Goal: Transaction & Acquisition: Purchase product/service

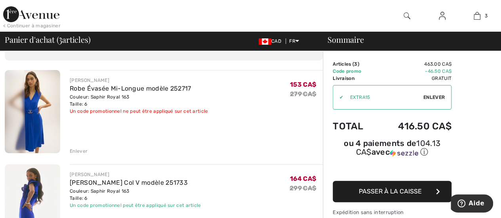
scroll to position [40, 0]
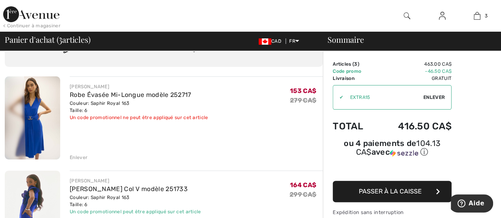
click at [35, 128] on img at bounding box center [32, 117] width 55 height 83
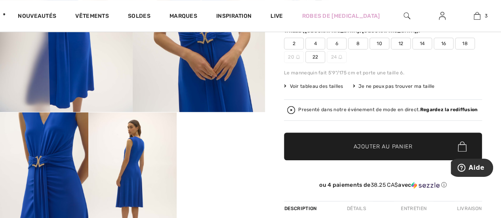
scroll to position [79, 0]
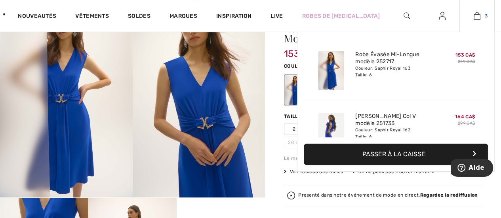
click at [477, 19] on img at bounding box center [477, 16] width 7 height 10
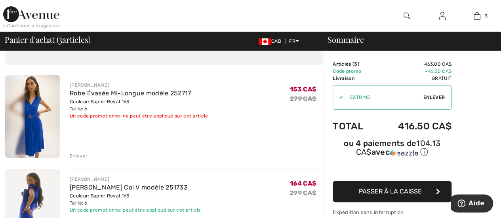
scroll to position [119, 0]
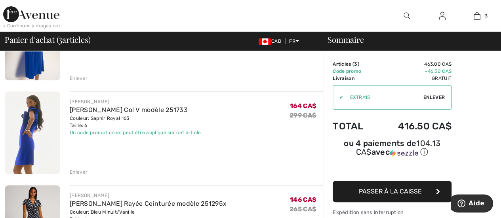
click at [36, 129] on img at bounding box center [32, 132] width 55 height 83
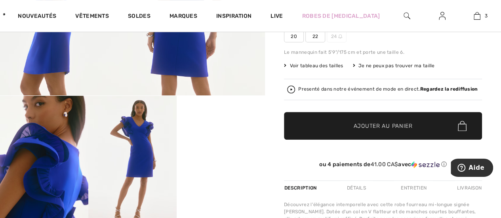
scroll to position [198, 0]
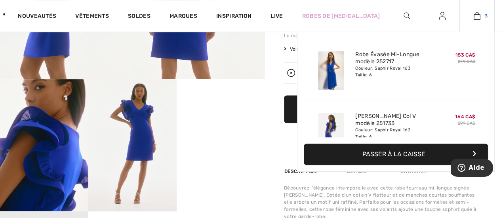
click at [477, 19] on img at bounding box center [477, 16] width 7 height 10
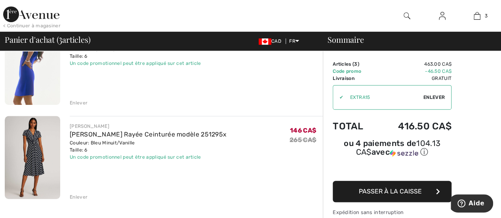
scroll to position [198, 0]
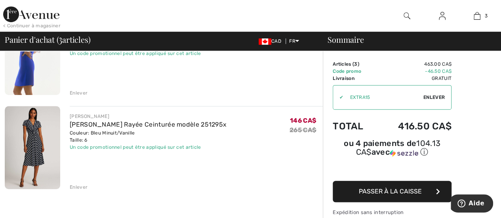
click at [33, 133] on img at bounding box center [32, 147] width 55 height 83
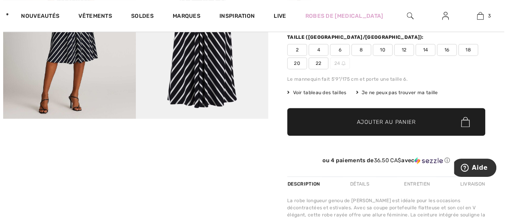
scroll to position [40, 0]
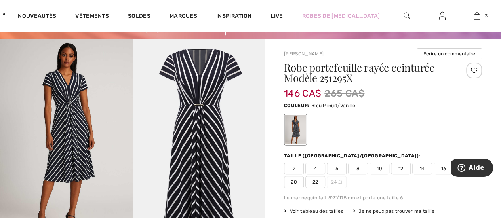
click at [78, 129] on img at bounding box center [66, 138] width 133 height 199
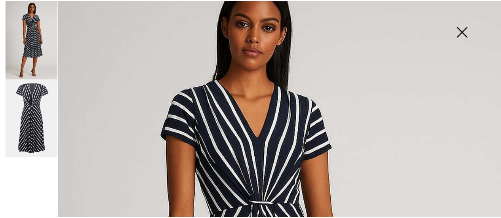
scroll to position [0, 0]
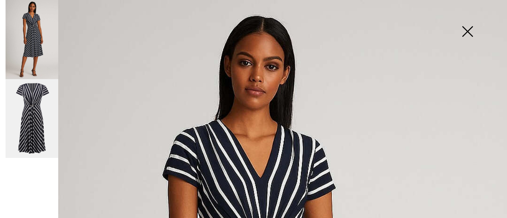
click at [466, 29] on img at bounding box center [467, 32] width 40 height 41
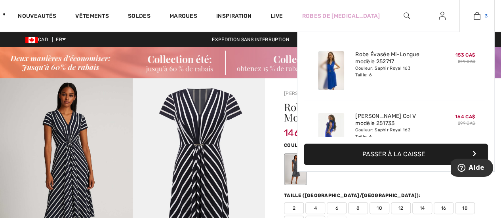
click at [477, 17] on img at bounding box center [477, 16] width 7 height 10
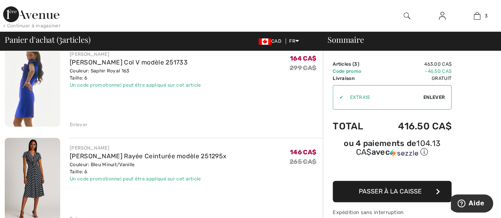
scroll to position [158, 0]
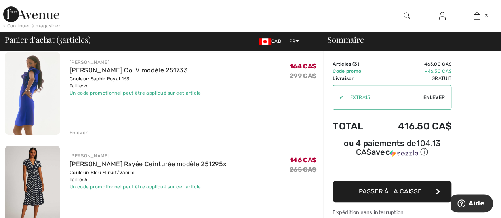
click at [76, 133] on div "Enlever" at bounding box center [79, 132] width 18 height 7
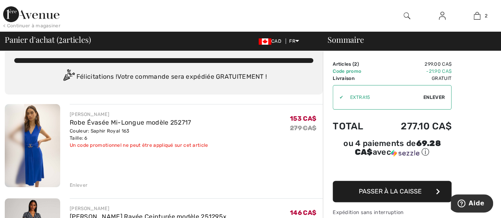
scroll to position [0, 0]
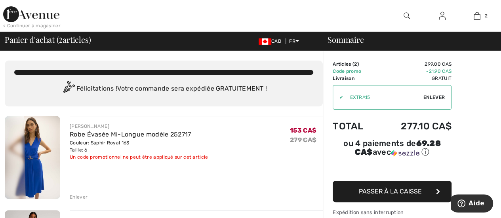
click at [431, 98] on span "Enlever" at bounding box center [433, 97] width 21 height 7
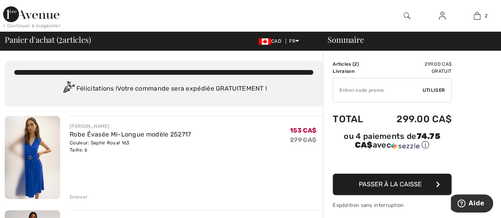
click at [367, 95] on input "TEXT" at bounding box center [377, 90] width 89 height 24
type input "EXTRA15"
click at [433, 88] on span "Utiliser" at bounding box center [434, 90] width 22 height 7
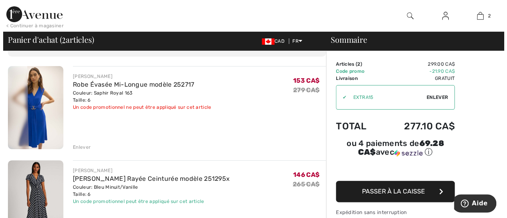
scroll to position [40, 0]
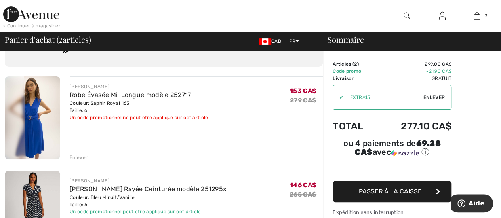
click at [428, 95] on span "Enlever" at bounding box center [433, 97] width 21 height 7
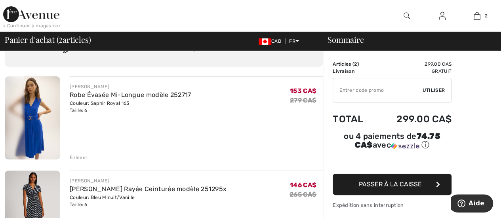
click at [342, 92] on input "TEXT" at bounding box center [377, 90] width 89 height 24
type input "B"
type input "NEW15"
click at [431, 93] on span "Utiliser" at bounding box center [434, 90] width 22 height 7
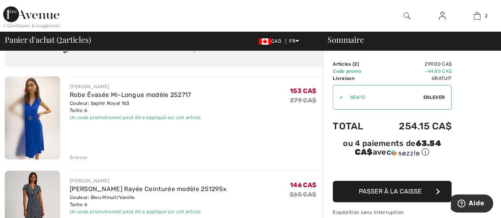
click at [408, 14] on img at bounding box center [406, 16] width 7 height 10
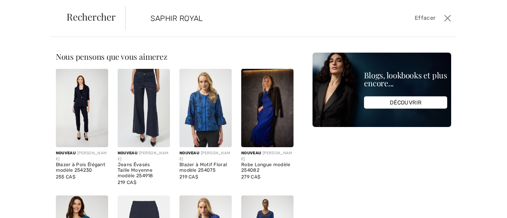
type input "SAPHIR ROYAL"
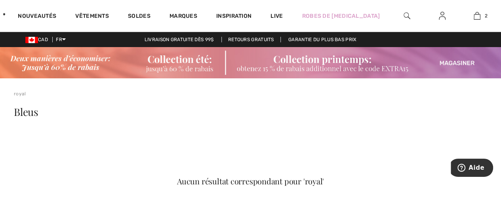
click at [408, 17] on img at bounding box center [406, 16] width 7 height 10
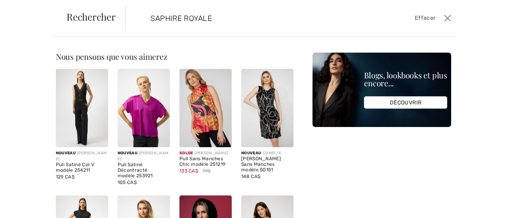
type input "SAPHIRE ROYALE"
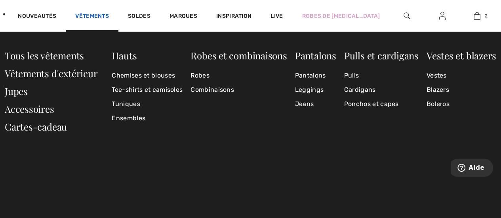
click at [108, 16] on link "Vêtements" at bounding box center [92, 17] width 34 height 8
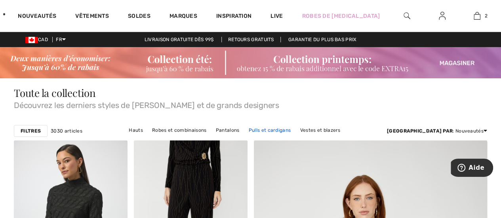
click at [245, 129] on link "Pulls et cardigans" at bounding box center [270, 130] width 50 height 10
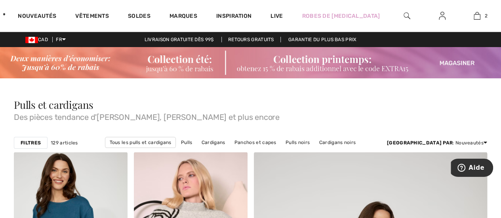
click at [177, 70] on img at bounding box center [250, 62] width 501 height 31
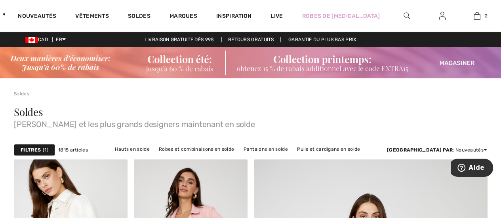
click at [167, 63] on img at bounding box center [250, 62] width 501 height 31
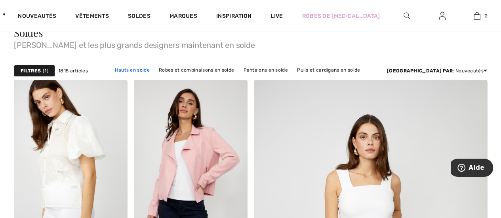
click at [115, 68] on link "Hauts en solde" at bounding box center [132, 70] width 43 height 10
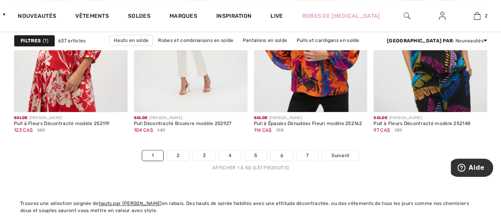
scroll to position [3326, 0]
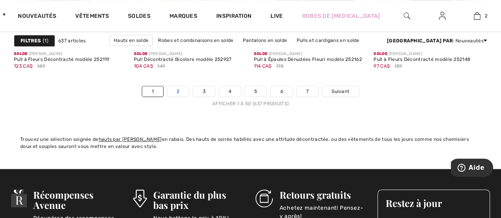
click at [180, 88] on link "2" at bounding box center [178, 91] width 22 height 10
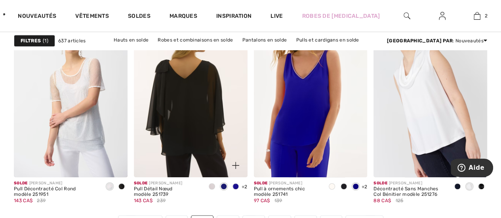
scroll to position [3207, 0]
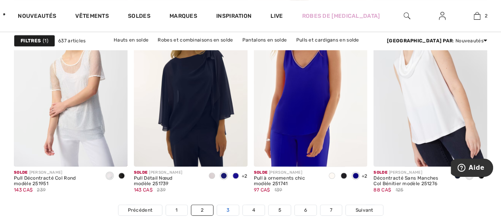
click at [229, 208] on link "3" at bounding box center [228, 210] width 22 height 10
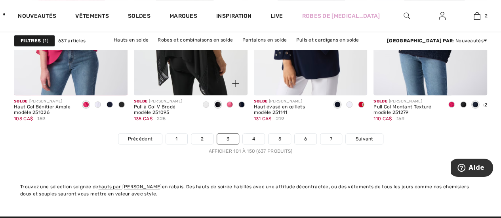
scroll to position [3287, 0]
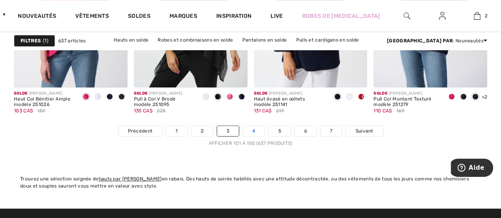
click at [256, 129] on link "4" at bounding box center [254, 131] width 22 height 10
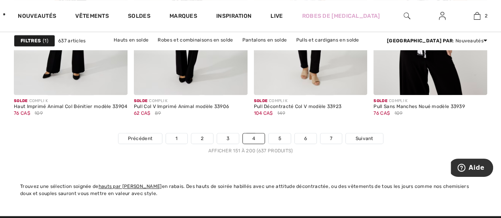
scroll to position [3287, 0]
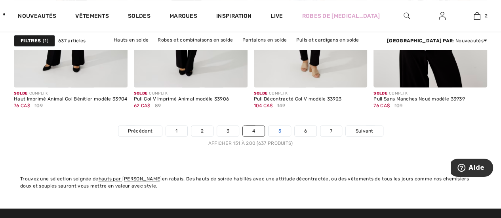
click at [275, 129] on link "5" at bounding box center [279, 131] width 22 height 10
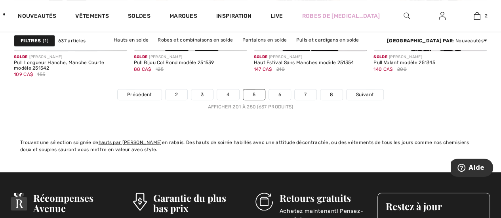
scroll to position [3326, 0]
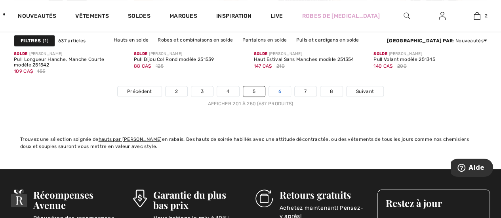
click at [279, 91] on link "6" at bounding box center [280, 91] width 22 height 10
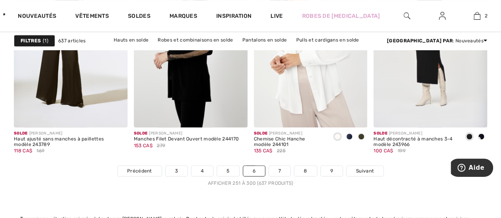
scroll to position [3247, 0]
click at [279, 167] on link "7" at bounding box center [279, 171] width 21 height 10
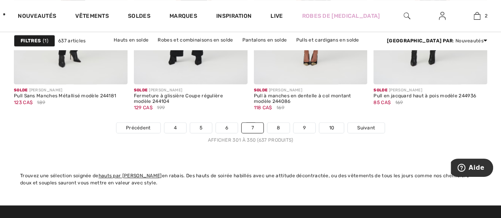
scroll to position [3326, 0]
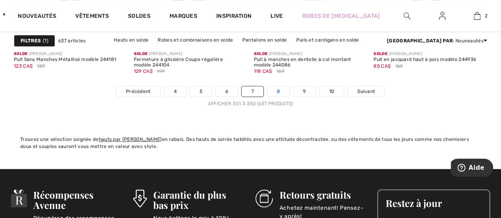
click at [278, 92] on link "8" at bounding box center [278, 91] width 22 height 10
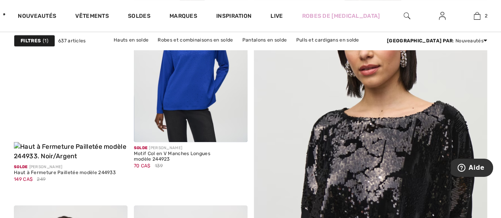
scroll to position [158, 0]
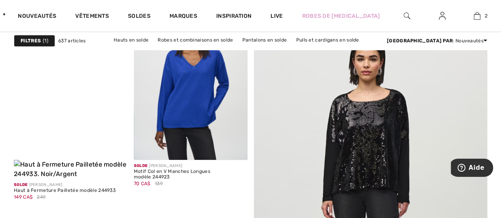
click at [407, 19] on img at bounding box center [406, 16] width 7 height 10
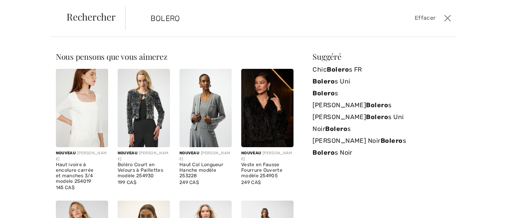
type input "BOLERO"
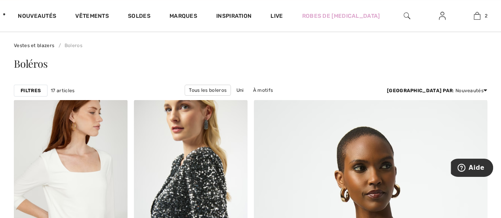
scroll to position [40, 0]
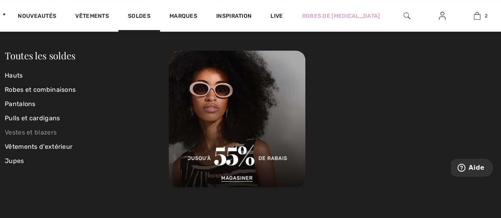
click at [48, 131] on link "Vestes et blazers" at bounding box center [87, 133] width 164 height 14
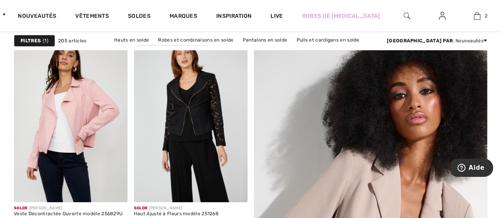
scroll to position [119, 0]
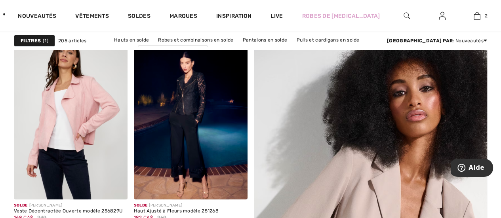
click at [29, 42] on strong "Filtres" at bounding box center [31, 40] width 20 height 7
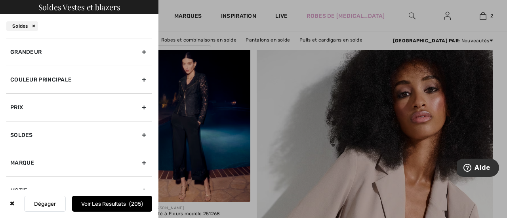
click at [99, 86] on div "Couleur Principale" at bounding box center [79, 80] width 146 height 28
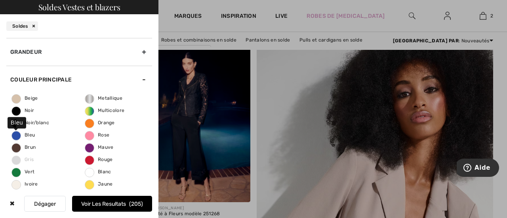
click at [31, 132] on span "Bleu" at bounding box center [23, 135] width 23 height 6
click at [0, 0] on input "Bleu" at bounding box center [0, 0] width 0 height 0
click at [31, 132] on span "Bleu" at bounding box center [23, 135] width 23 height 6
click at [0, 0] on input "Bleu" at bounding box center [0, 0] width 0 height 0
click at [32, 132] on span "Bleu" at bounding box center [23, 135] width 23 height 6
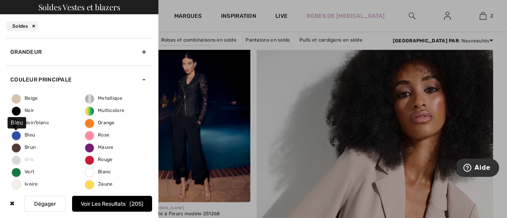
click at [0, 0] on input "Bleu" at bounding box center [0, 0] width 0 height 0
click at [274, 90] on div at bounding box center [253, 109] width 507 height 218
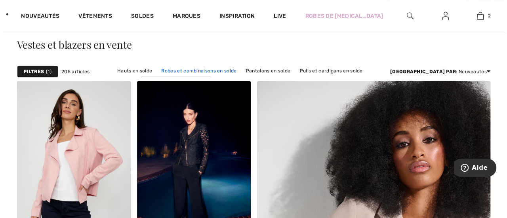
scroll to position [40, 0]
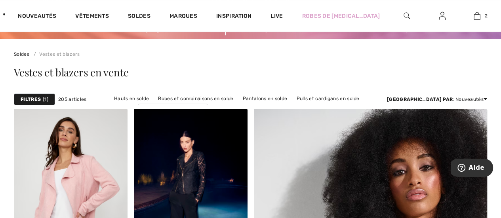
click at [32, 101] on strong "Filtres" at bounding box center [31, 99] width 20 height 7
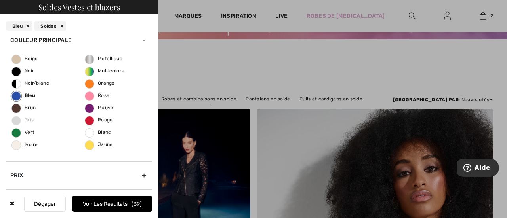
click at [32, 90] on div "Beige Noir Noir/blanc Bleu Brun Gris Vert Ivoire Metallique Multicolore Orange …" at bounding box center [79, 108] width 146 height 108
click at [32, 97] on span "Bleu" at bounding box center [23, 96] width 23 height 6
click at [0, 0] on input "Bleu" at bounding box center [0, 0] width 0 height 0
click at [95, 204] on button "Voir les resultats 205" at bounding box center [112, 204] width 80 height 16
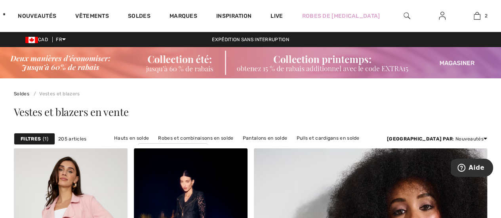
click at [33, 138] on strong "Filtres" at bounding box center [31, 138] width 20 height 7
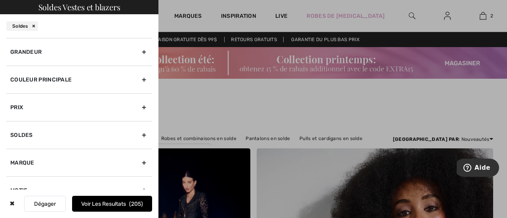
click at [67, 82] on div "Couleur Principale" at bounding box center [79, 80] width 146 height 28
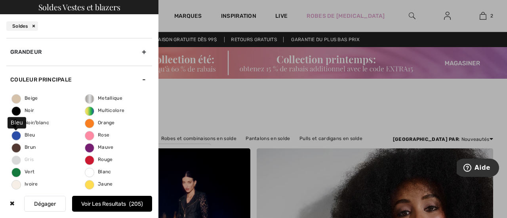
click at [26, 135] on span "Bleu" at bounding box center [23, 135] width 23 height 6
click at [0, 0] on input "Bleu" at bounding box center [0, 0] width 0 height 0
click at [101, 204] on button "Voir les resultats 39" at bounding box center [112, 204] width 80 height 16
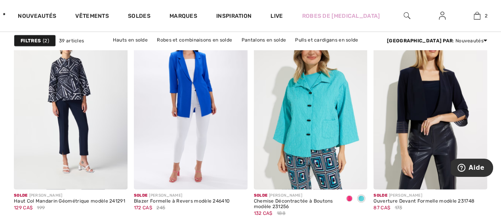
scroll to position [2415, 0]
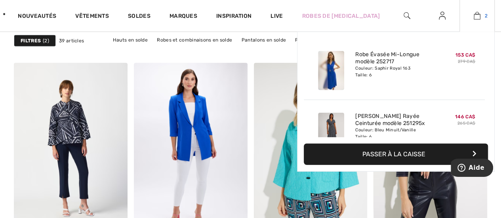
click at [476, 16] on img at bounding box center [477, 16] width 7 height 10
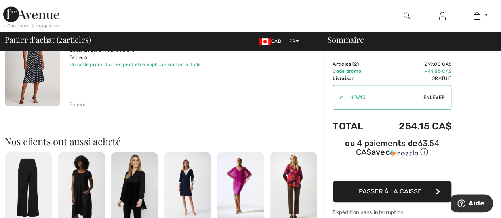
scroll to position [198, 0]
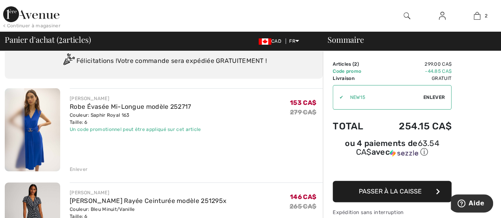
scroll to position [40, 0]
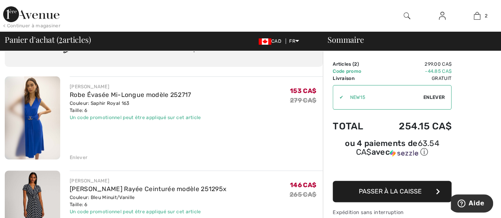
click at [376, 188] on span "Passer à la caisse" at bounding box center [390, 192] width 63 height 8
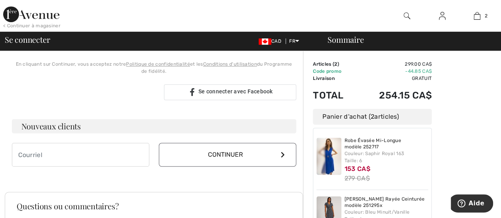
scroll to position [198, 0]
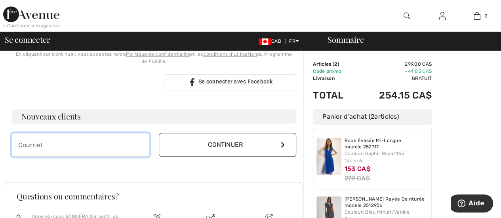
click at [88, 147] on input "email" at bounding box center [80, 145] width 137 height 24
type input "[EMAIL_ADDRESS][DOMAIN_NAME]"
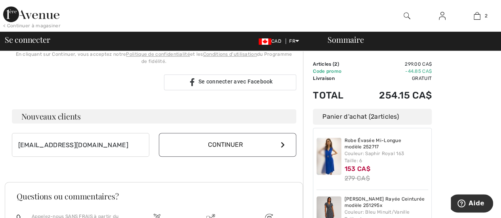
click at [215, 141] on button "Continuer" at bounding box center [227, 145] width 137 height 24
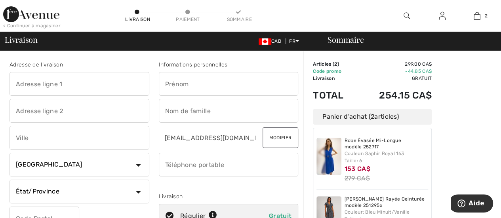
click at [198, 86] on input "text" at bounding box center [229, 84] width 140 height 24
type input "MANON"
type input "2740 CHEMIN GODDARD"
type input "Sherbrooke"
select select "QC"
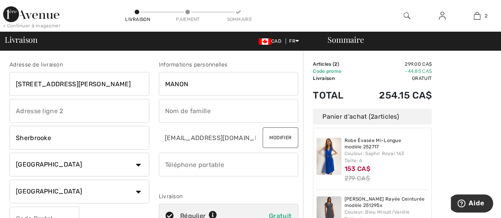
type input "J1H 0C4"
type input "TETREAULT"
type input "8195634337"
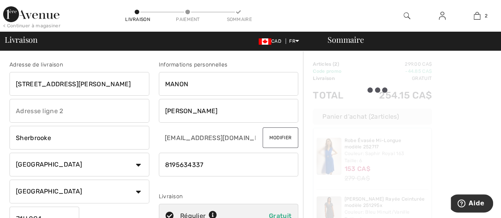
type input "J1H0C4"
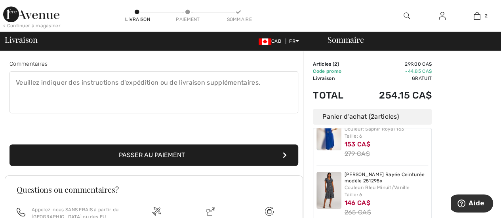
scroll to position [198, 0]
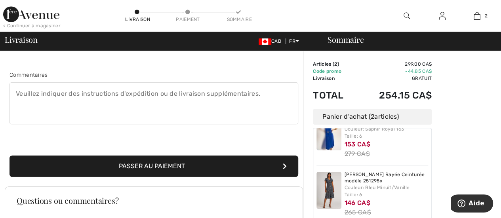
click at [171, 167] on button "Passer au paiement" at bounding box center [154, 166] width 289 height 21
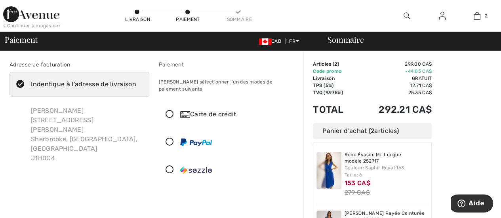
click at [170, 110] on icon at bounding box center [169, 114] width 21 height 8
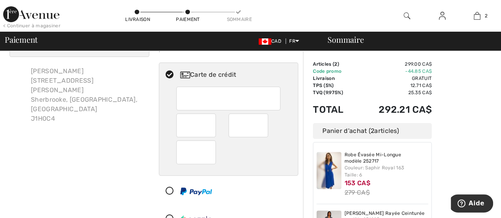
scroll to position [119, 0]
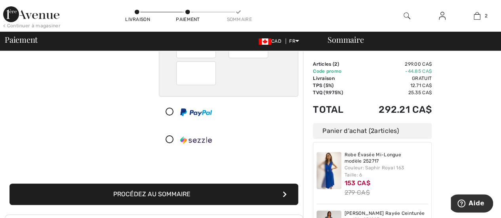
click at [201, 185] on button "Procédez au sommaire" at bounding box center [154, 194] width 289 height 21
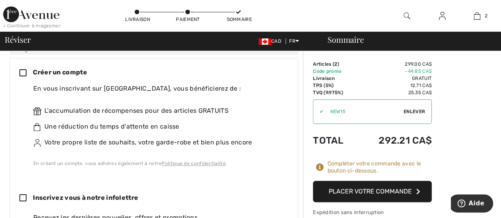
scroll to position [238, 0]
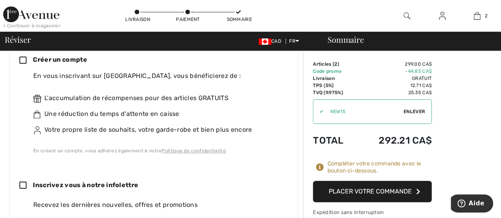
click at [344, 188] on button "Placer votre commande" at bounding box center [372, 191] width 119 height 21
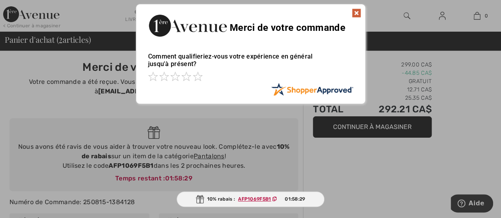
click at [358, 11] on img at bounding box center [357, 13] width 10 height 10
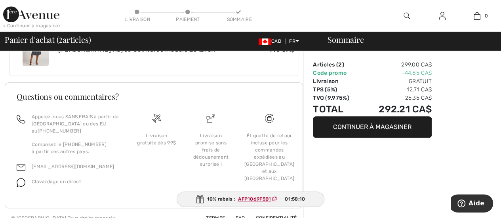
scroll to position [401, 0]
click at [352, 128] on button "Continuer à magasiner" at bounding box center [372, 126] width 119 height 21
